Goal: Find specific page/section: Find specific page/section

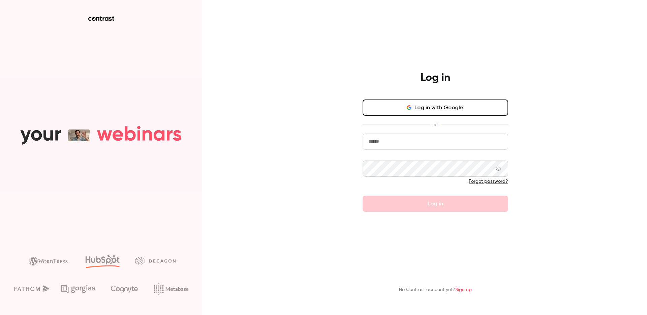
click at [363, 150] on div at bounding box center [363, 150] width 0 height 0
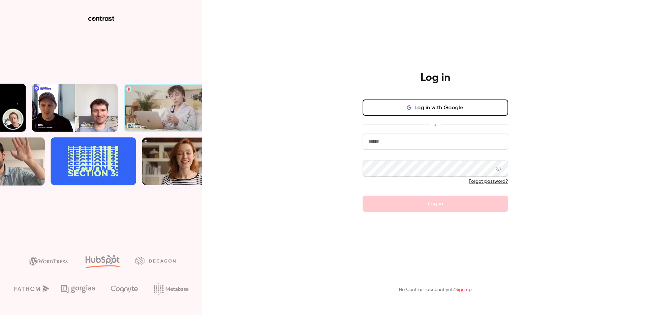
click at [465, 103] on button "Log in with Google" at bounding box center [436, 107] width 146 height 16
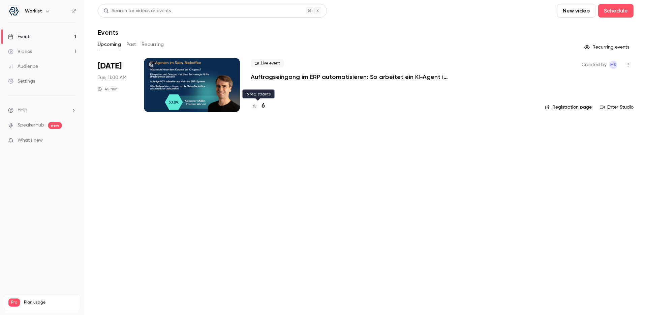
click at [264, 106] on h4 "6" at bounding box center [263, 106] width 3 height 9
